Goal: Information Seeking & Learning: Learn about a topic

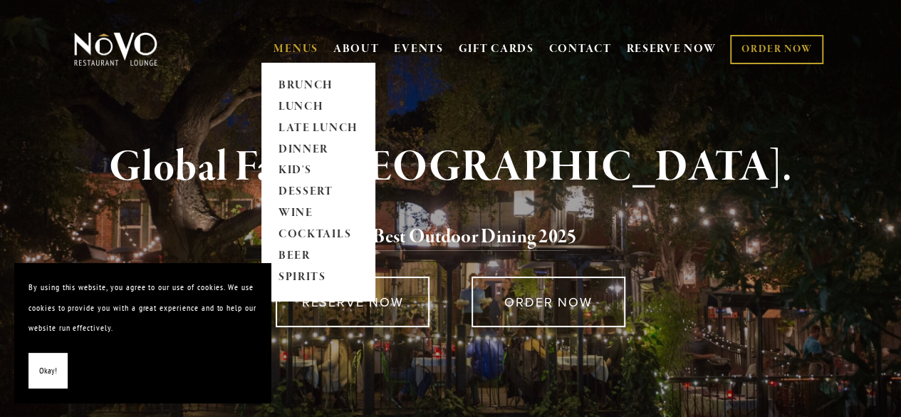
click at [279, 39] on span "MENUS [GEOGRAPHIC_DATA] LUNCH LATE LUNCH DINNER KID'S DESSERT WINE COCKTAILS BE…" at bounding box center [296, 49] width 45 height 27
click at [296, 147] on link "DINNER" at bounding box center [318, 149] width 89 height 21
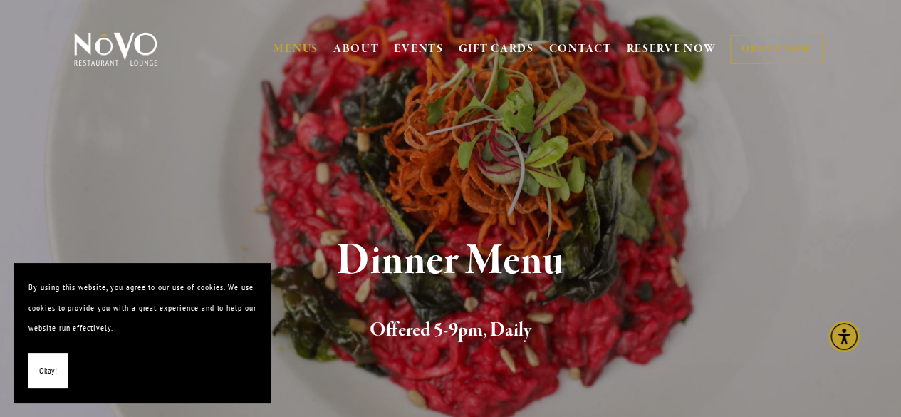
click at [55, 361] on span "Okay!" at bounding box center [48, 371] width 18 height 21
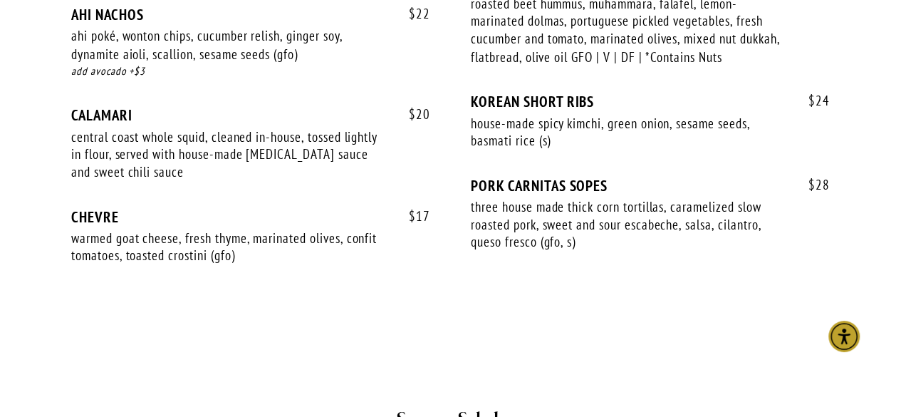
scroll to position [1307, 0]
click at [415, 264] on div "$ 17 CHEVRE warmed goat cheese, fresh thyme, marinated olives, confit tomatoes,…" at bounding box center [250, 249] width 359 height 83
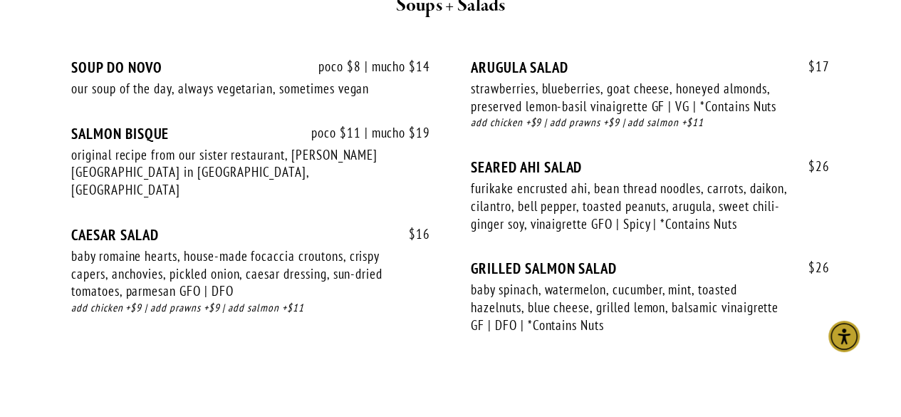
scroll to position [1734, 0]
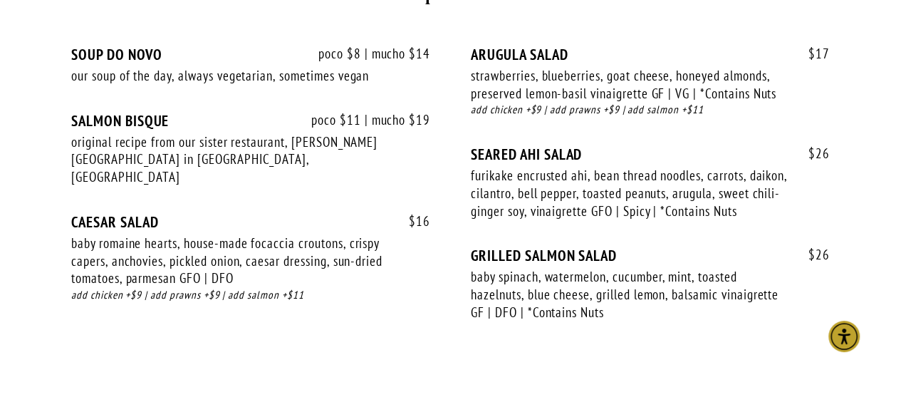
click at [507, 352] on div "poco $8 | mucho $14 SOUP DO NOVO our soup of the day, always vegetarian, someti…" at bounding box center [450, 190] width 783 height 341
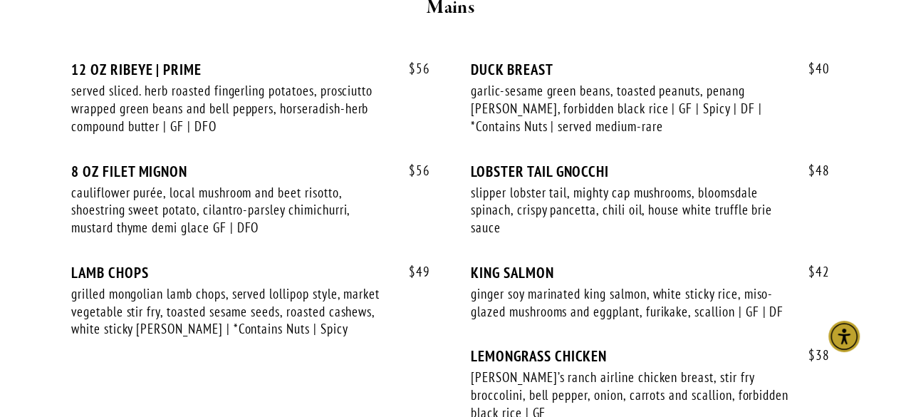
scroll to position [2670, 0]
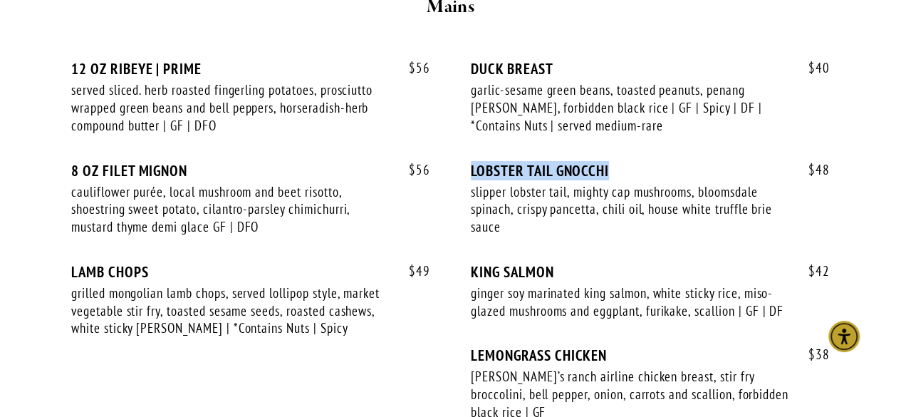
drag, startPoint x: 471, startPoint y: 133, endPoint x: 614, endPoint y: 129, distance: 143.3
click at [614, 162] on div "LOBSTER TAIL GNOCCHI" at bounding box center [650, 171] width 359 height 18
copy div "LOBSTER TAIL GNOCCHI"
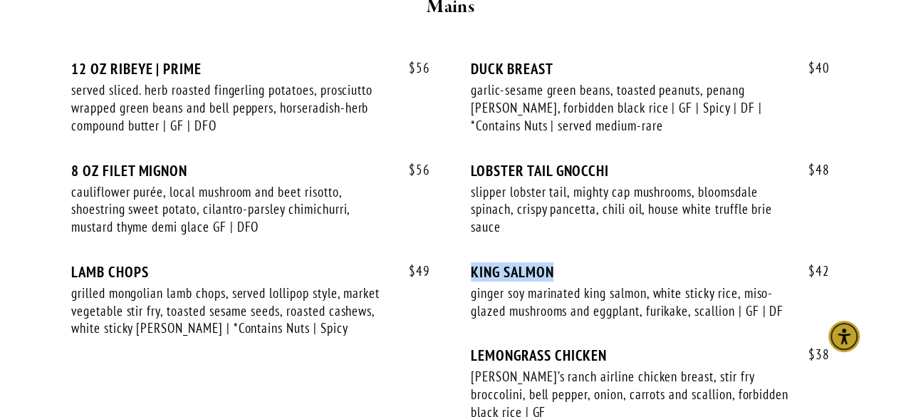
drag, startPoint x: 472, startPoint y: 229, endPoint x: 560, endPoint y: 229, distance: 87.6
click at [560, 263] on div "KING SALMON" at bounding box center [650, 272] width 359 height 18
copy div "KING SALMON"
click at [559, 368] on div "$ 38 LEMONGRASS CHICKEN mary’s ranch airline chicken breast, stir fry broccolin…" at bounding box center [650, 396] width 359 height 101
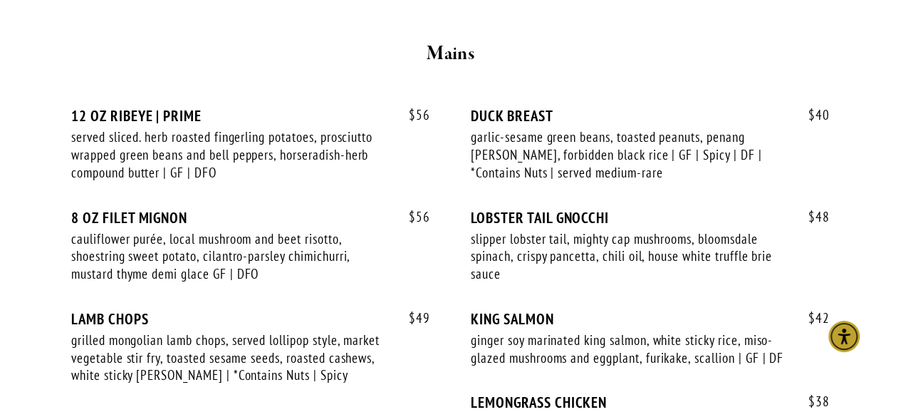
scroll to position [2623, 0]
drag, startPoint x: 73, startPoint y: 177, endPoint x: 196, endPoint y: 182, distance: 122.6
click at [196, 209] on div "8 OZ FILET MIGNON" at bounding box center [250, 218] width 359 height 18
copy div "8 OZ FILET MIGNON"
click at [402, 321] on div "$ 49 LAMB CHOPS grilled mongolian lamb chops, served lollipop style, market veg…" at bounding box center [250, 361] width 359 height 101
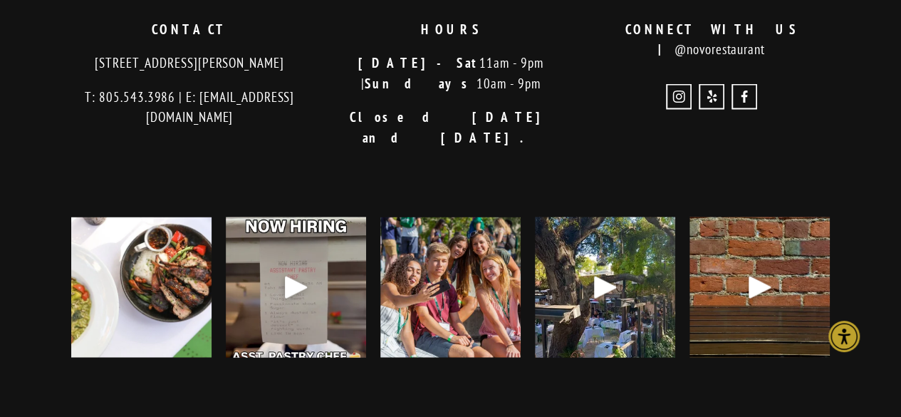
scroll to position [4037, 0]
